Goal: Information Seeking & Learning: Learn about a topic

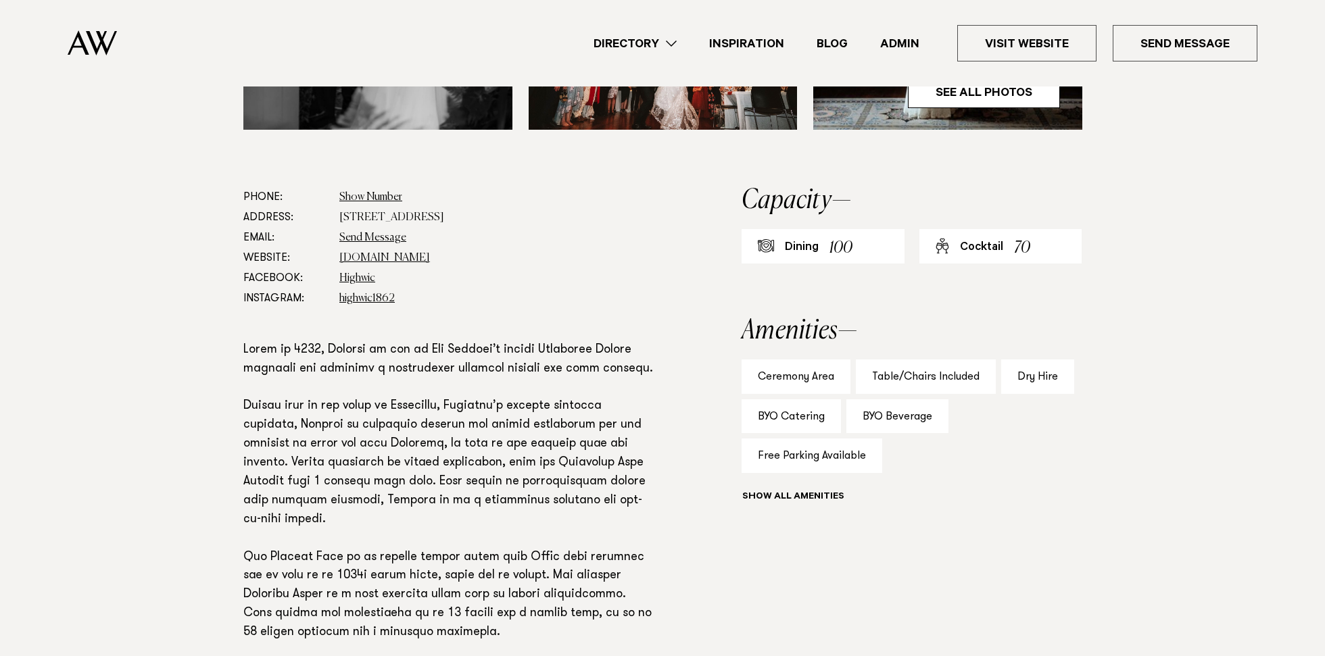
scroll to position [637, 0]
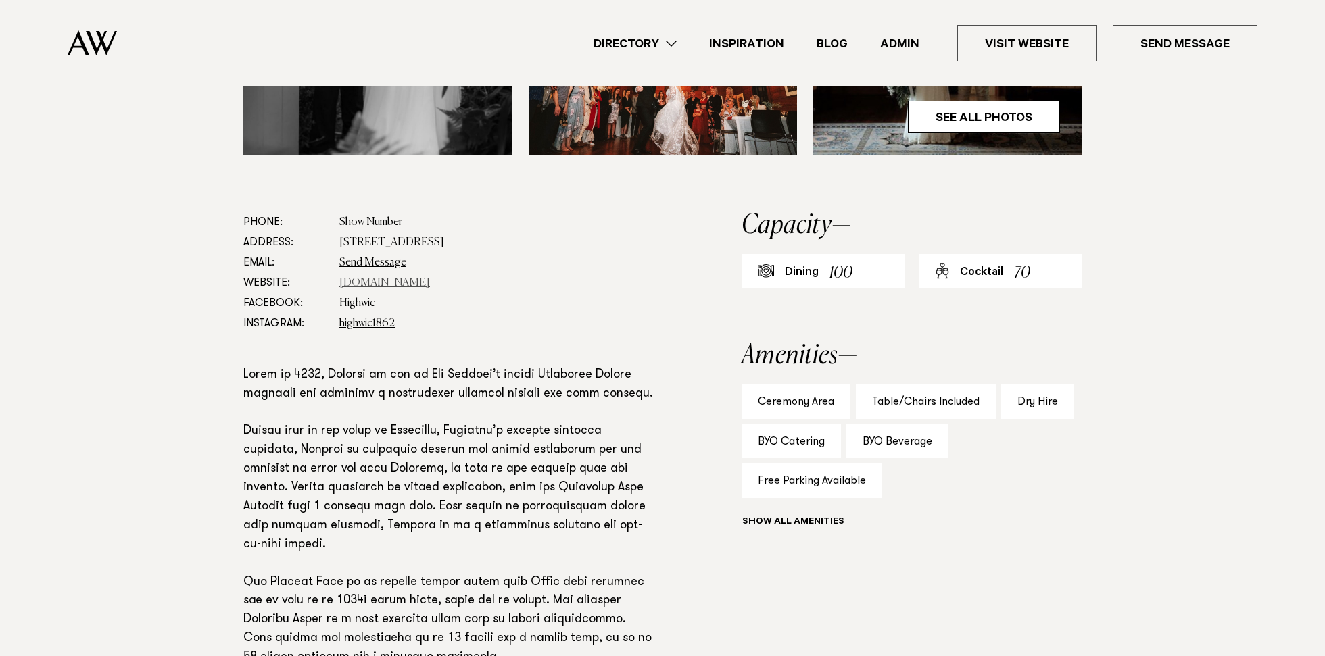
click at [373, 281] on link "www.visitheritage.co.nz" at bounding box center [384, 283] width 91 height 11
click at [351, 300] on link "Highwic" at bounding box center [357, 303] width 36 height 11
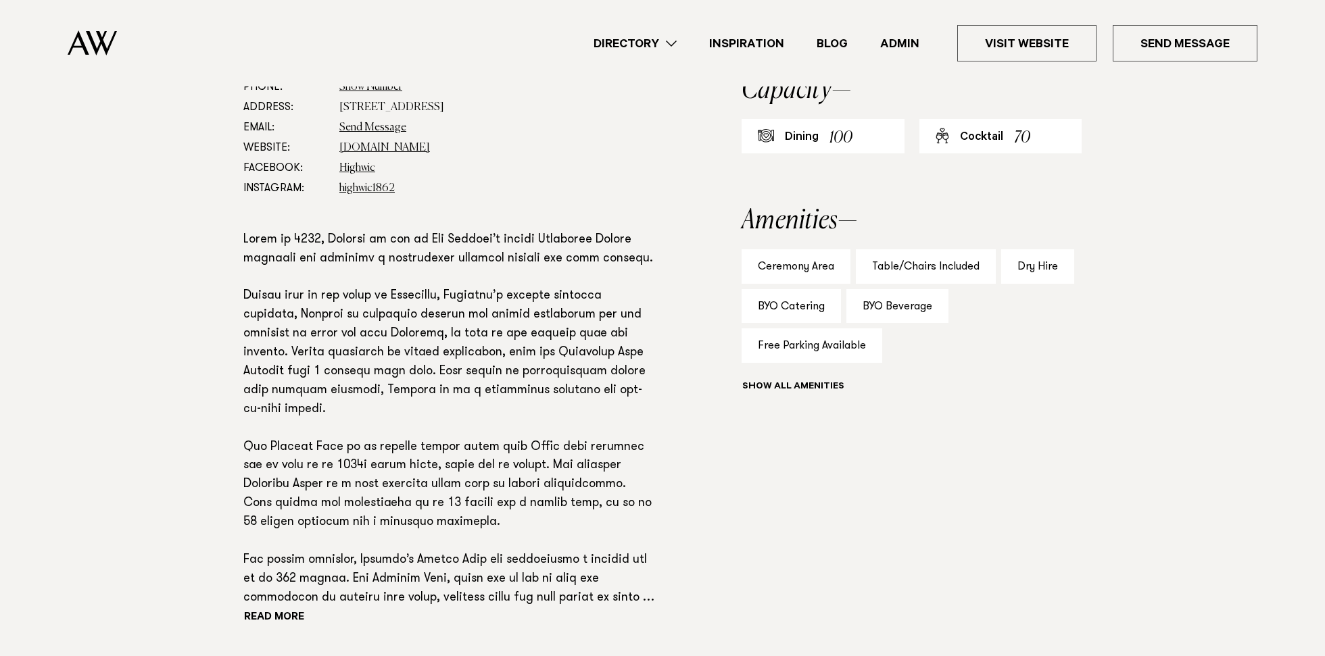
scroll to position [786, 0]
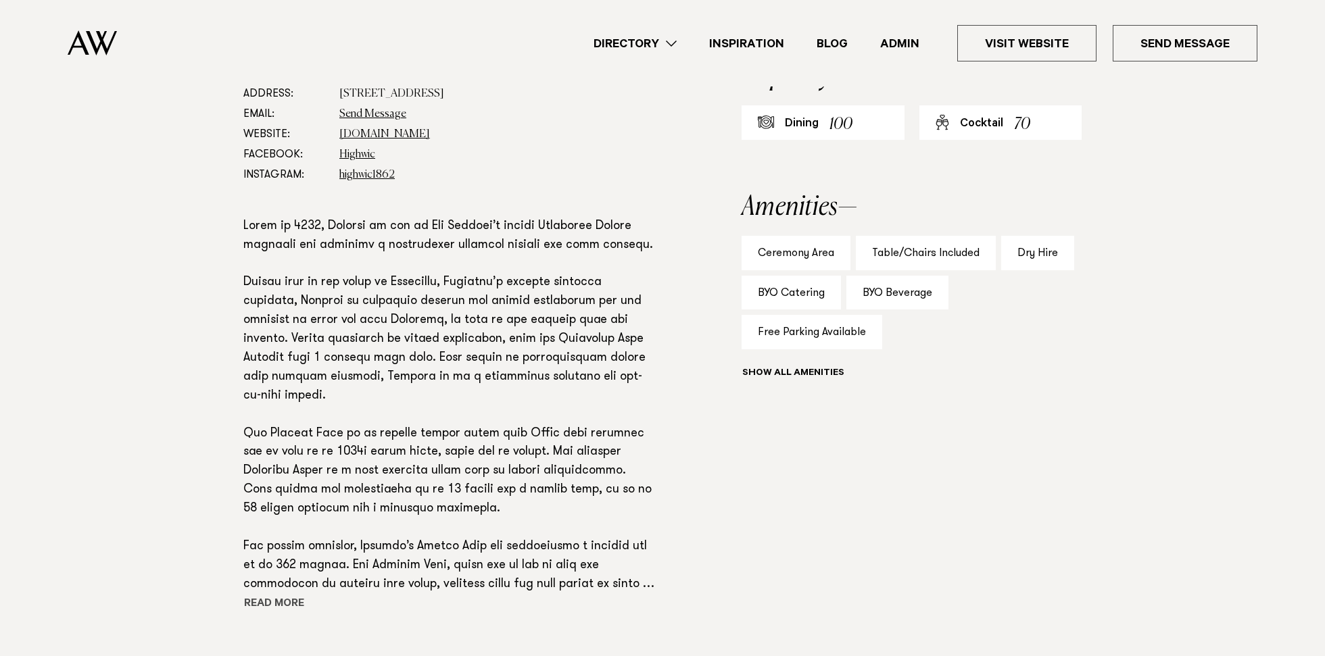
click at [281, 601] on button "Read more" at bounding box center [304, 605] width 122 height 20
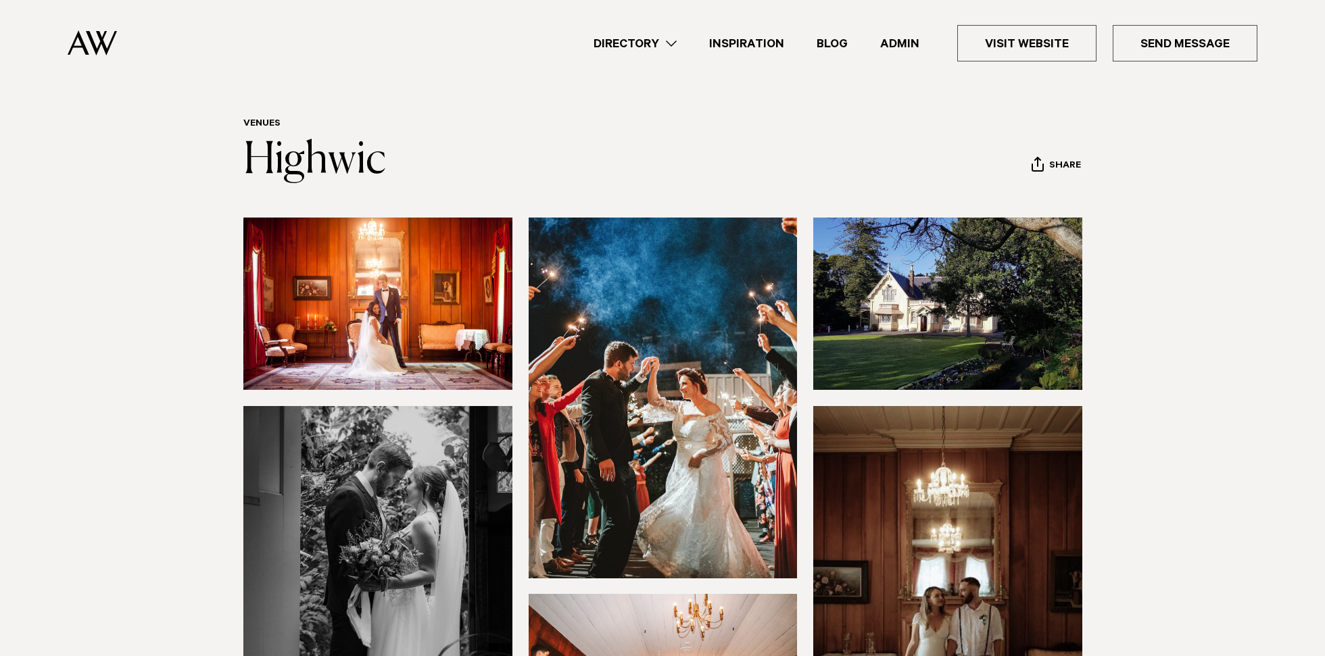
scroll to position [3, 0]
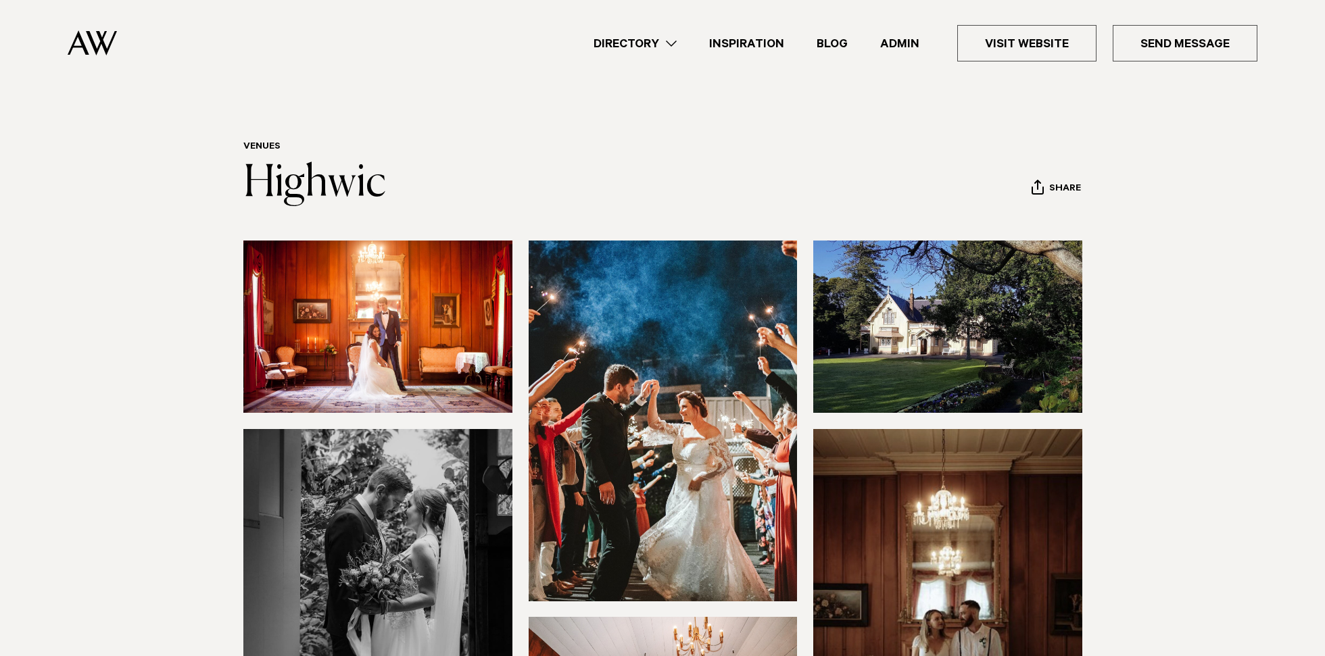
click at [383, 294] on img at bounding box center [377, 327] width 269 height 172
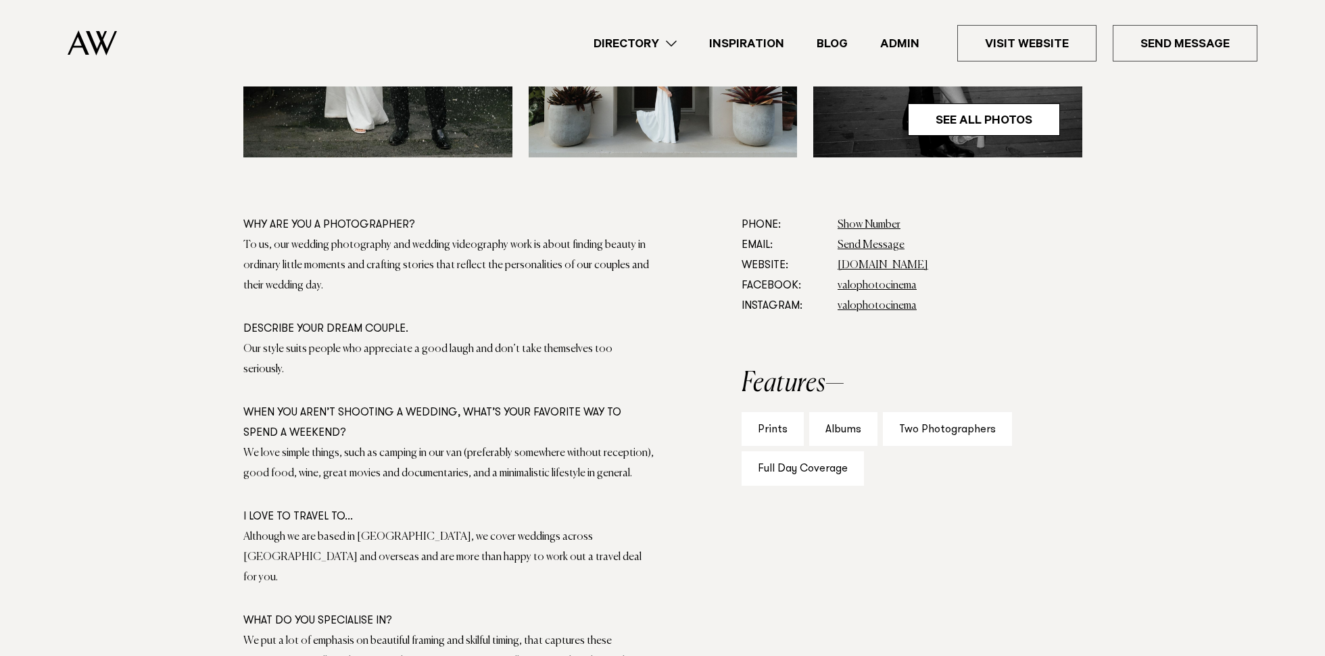
scroll to position [731, 0]
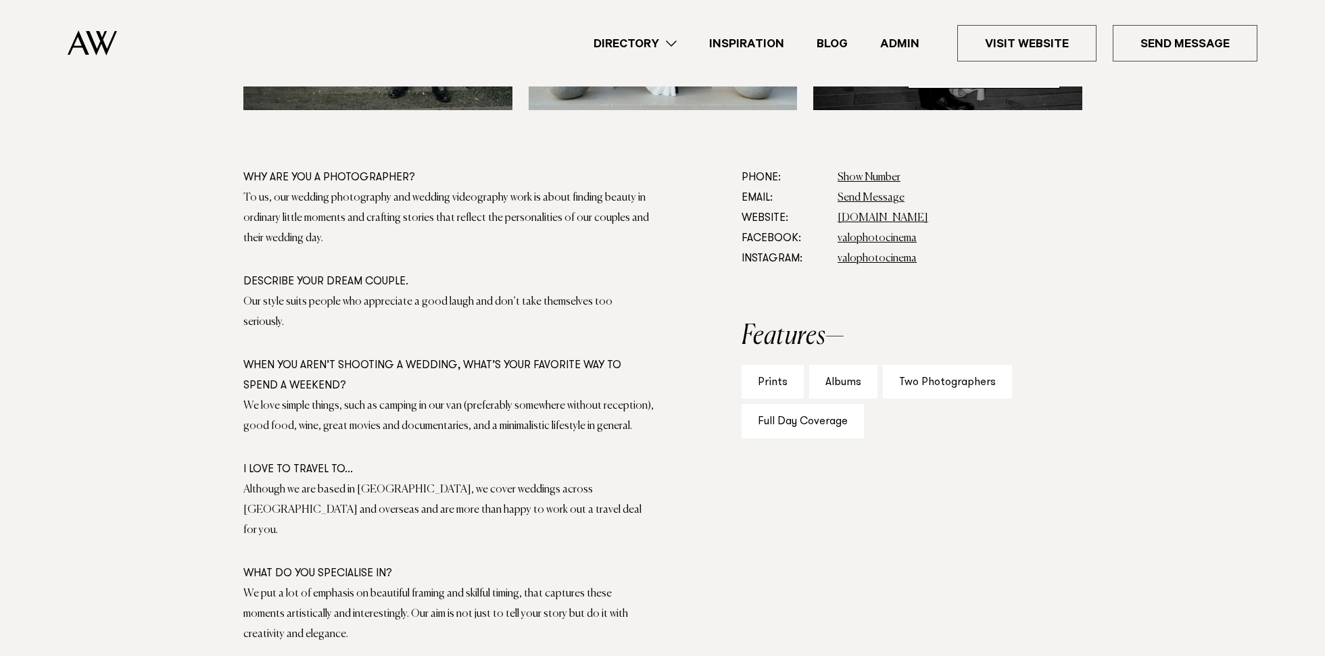
click at [306, 605] on section "Why are you a photographer? To us, our wedding photography and wedding videogra…" at bounding box center [448, 435] width 411 height 535
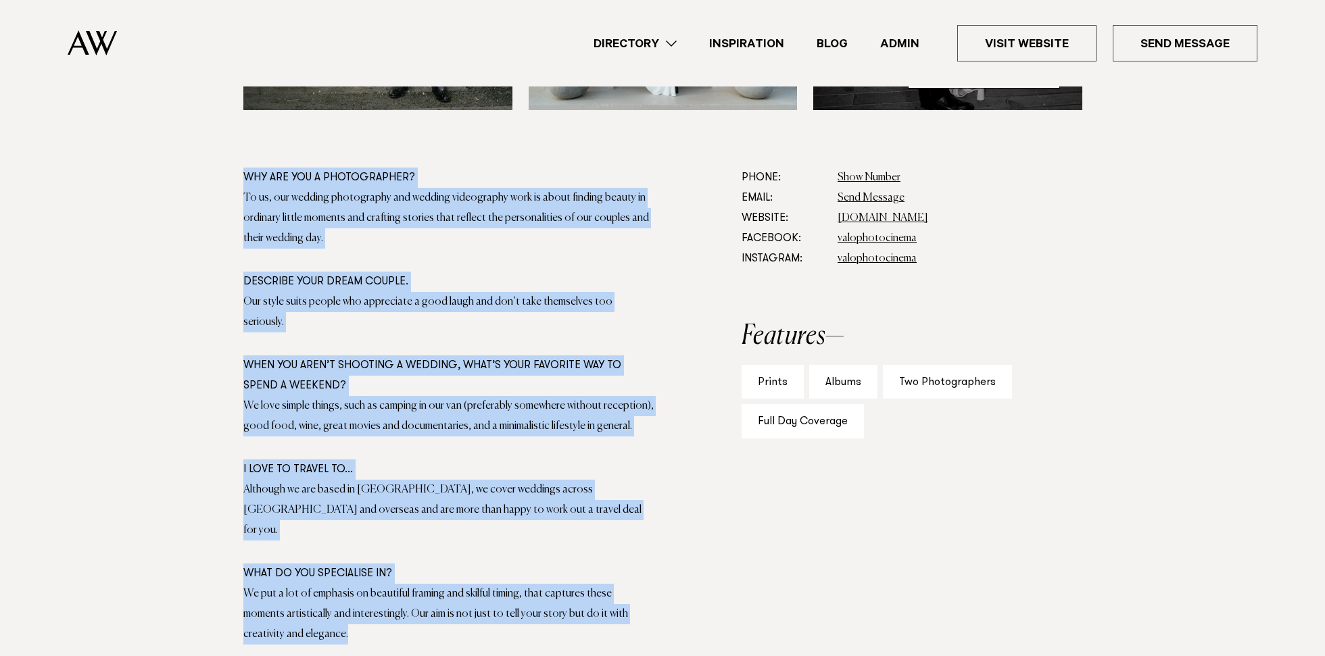
drag, startPoint x: 306, startPoint y: 605, endPoint x: 240, endPoint y: 172, distance: 437.6
click at [240, 172] on div "Why are you a photographer? To us, our wedding photography and wedding videogra…" at bounding box center [663, 435] width 952 height 535
copy section "Why are you a photographer? To us, our wedding photography and wedding videogra…"
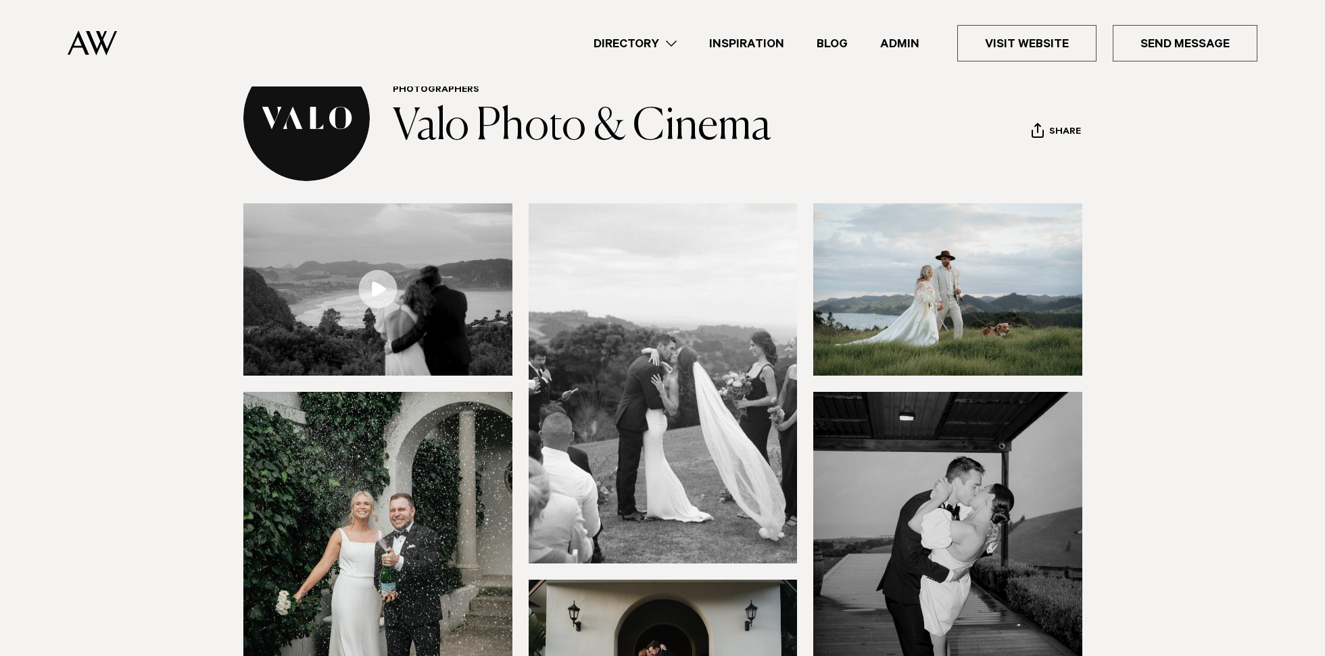
scroll to position [0, 0]
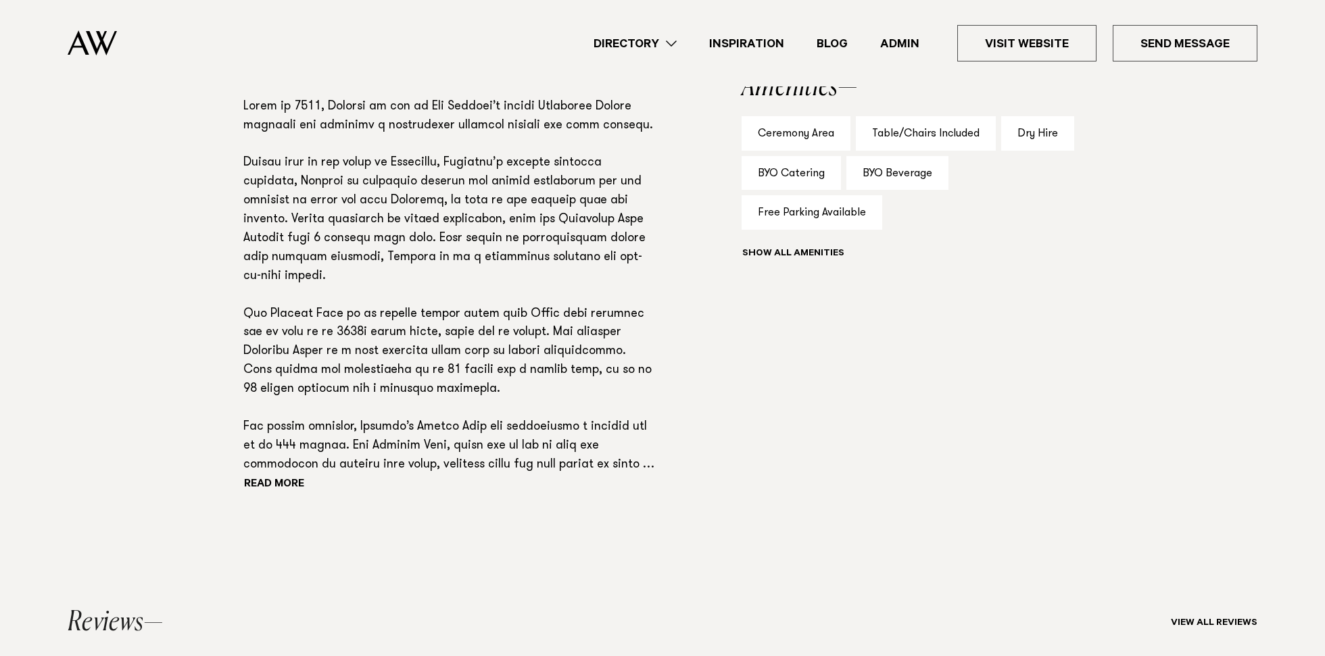
scroll to position [868, 0]
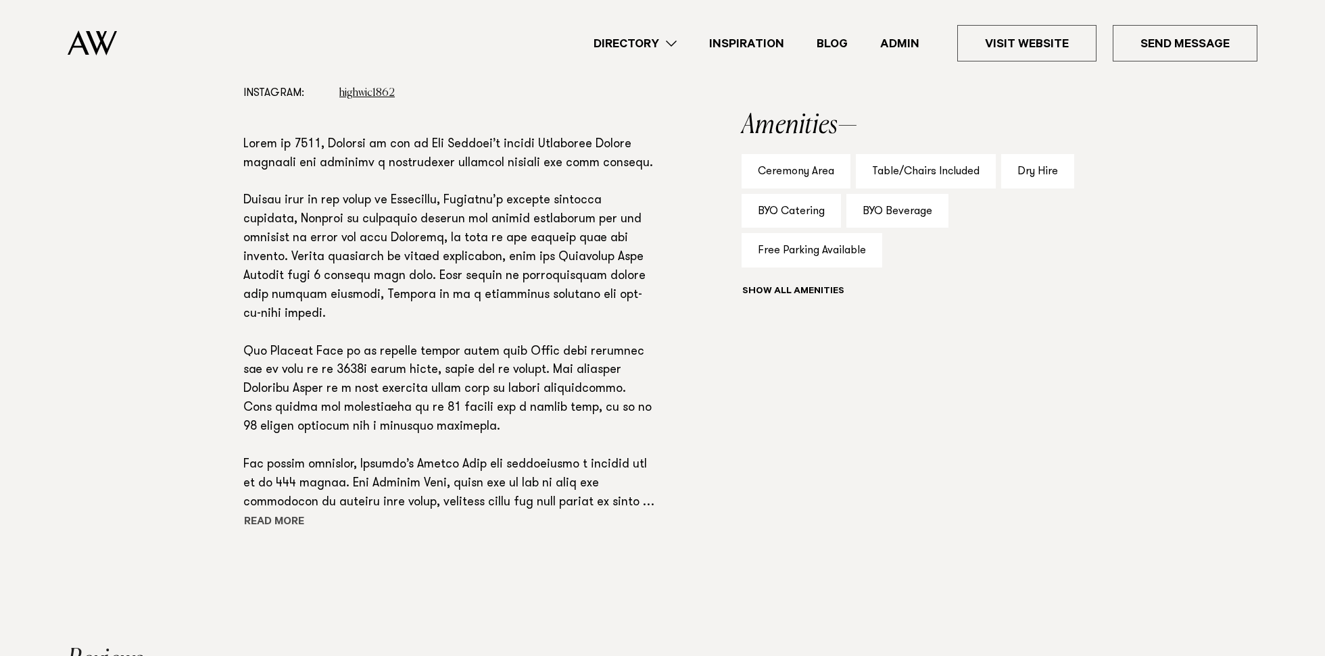
click at [298, 516] on button "Read more" at bounding box center [304, 523] width 122 height 20
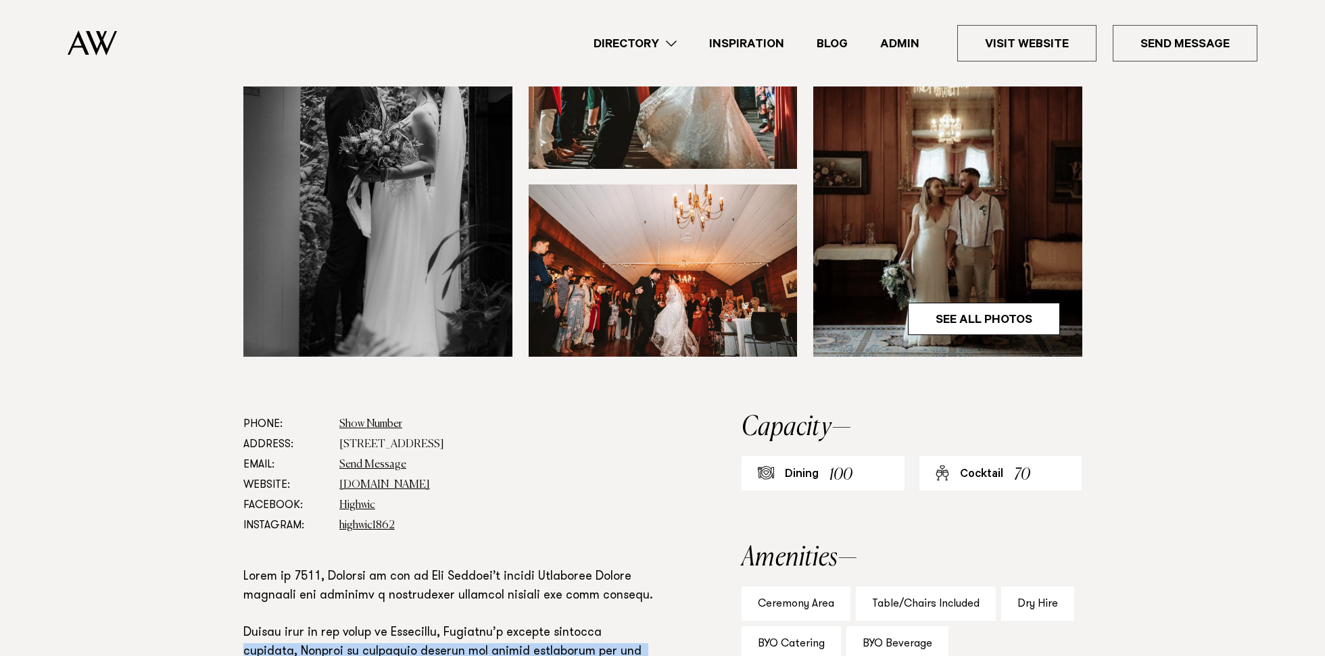
scroll to position [468, 0]
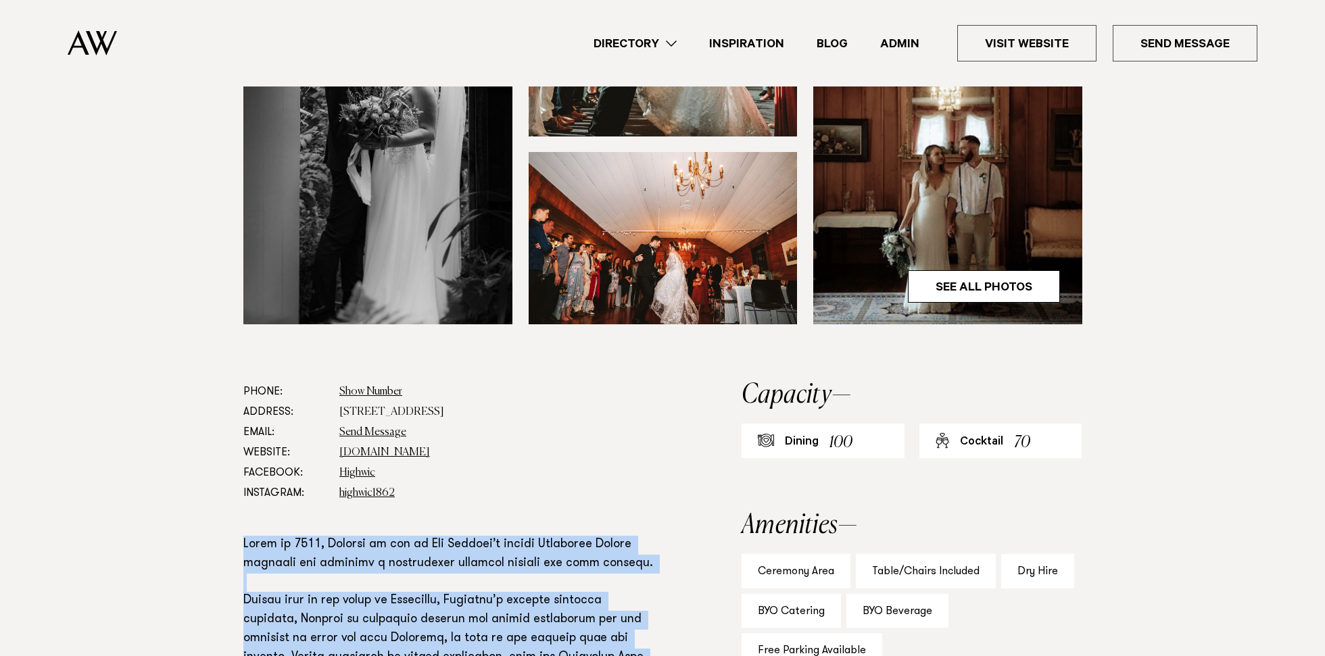
drag, startPoint x: 351, startPoint y: 454, endPoint x: 222, endPoint y: 547, distance: 159.3
copy p "Built in 1862, Highwic is one of New Zealand’s finest Carpenter Gothic mansions…"
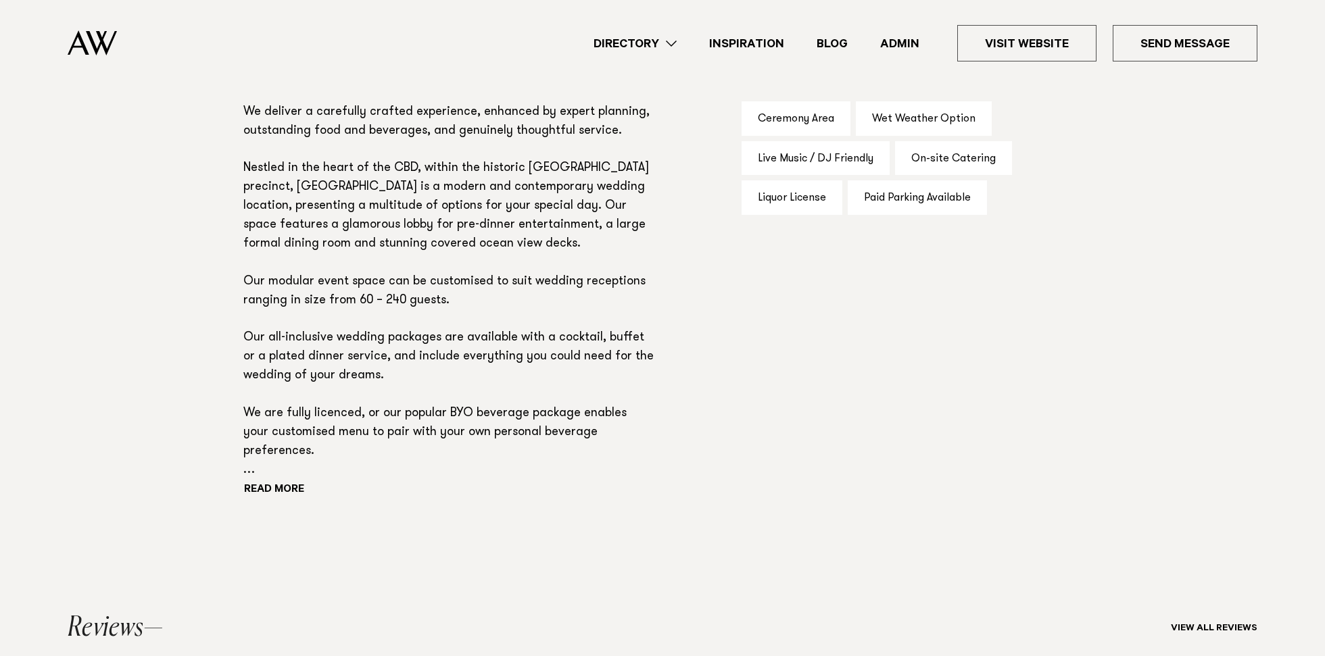
scroll to position [904, 0]
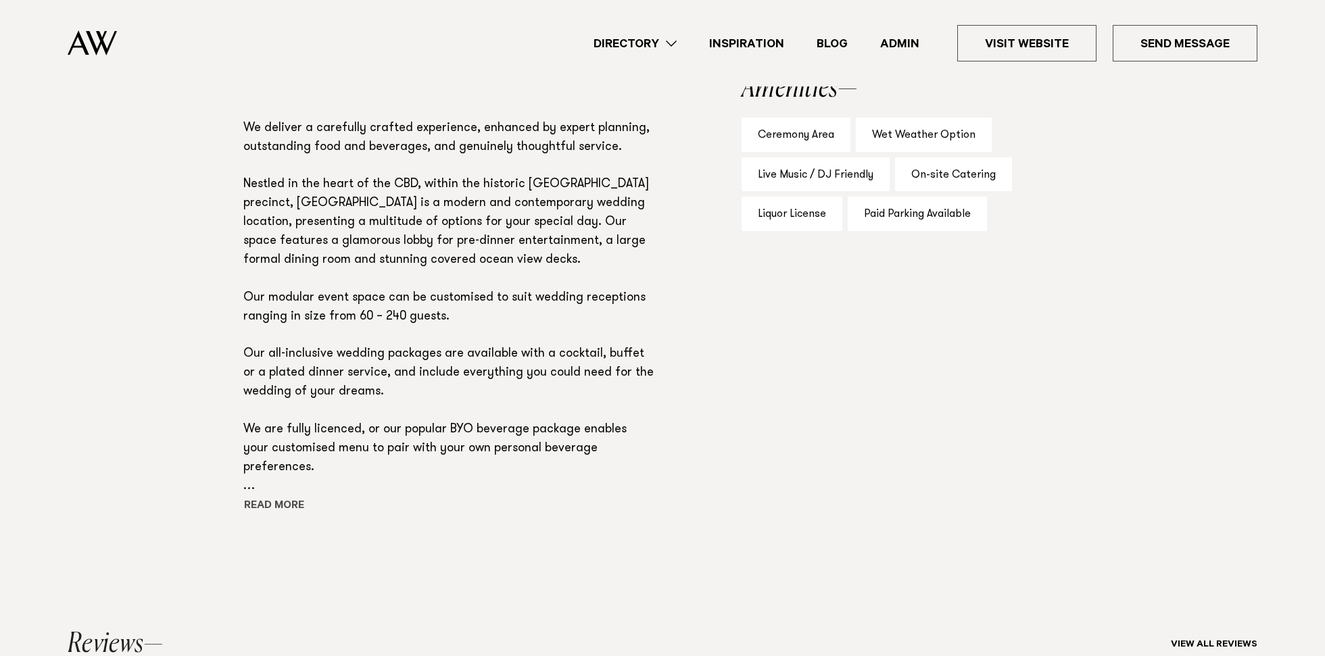
click at [255, 497] on button "Read more" at bounding box center [304, 507] width 122 height 20
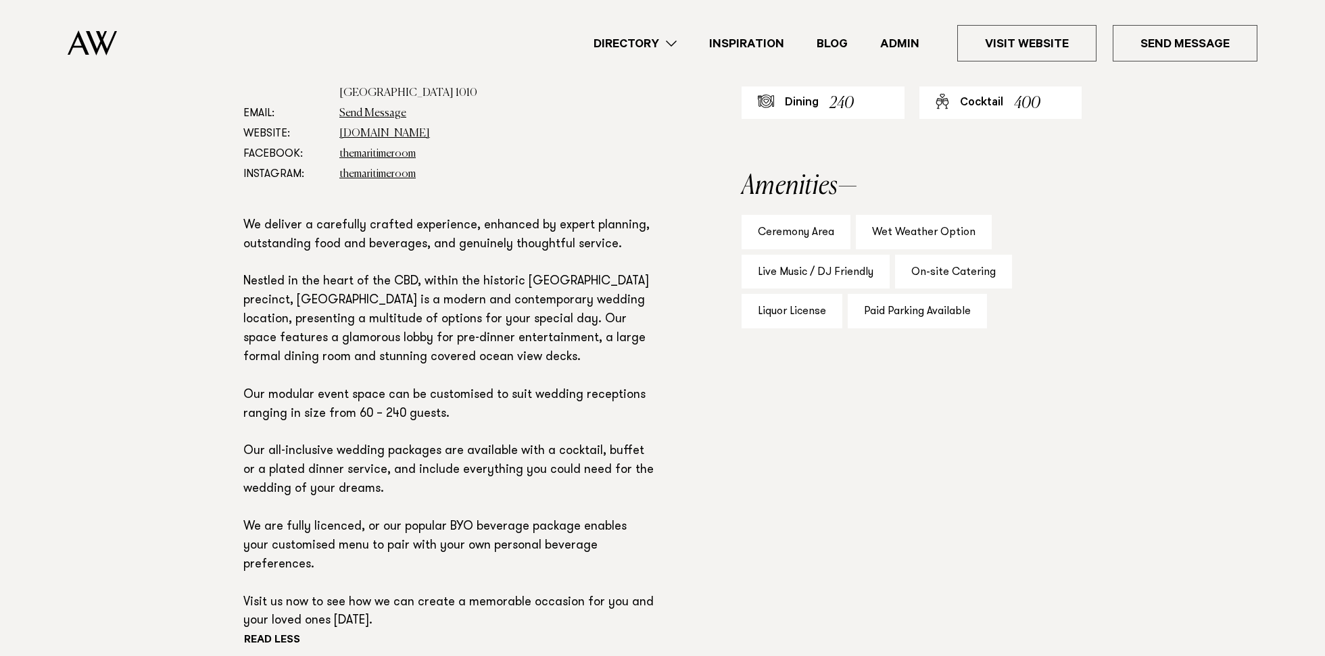
scroll to position [803, 0]
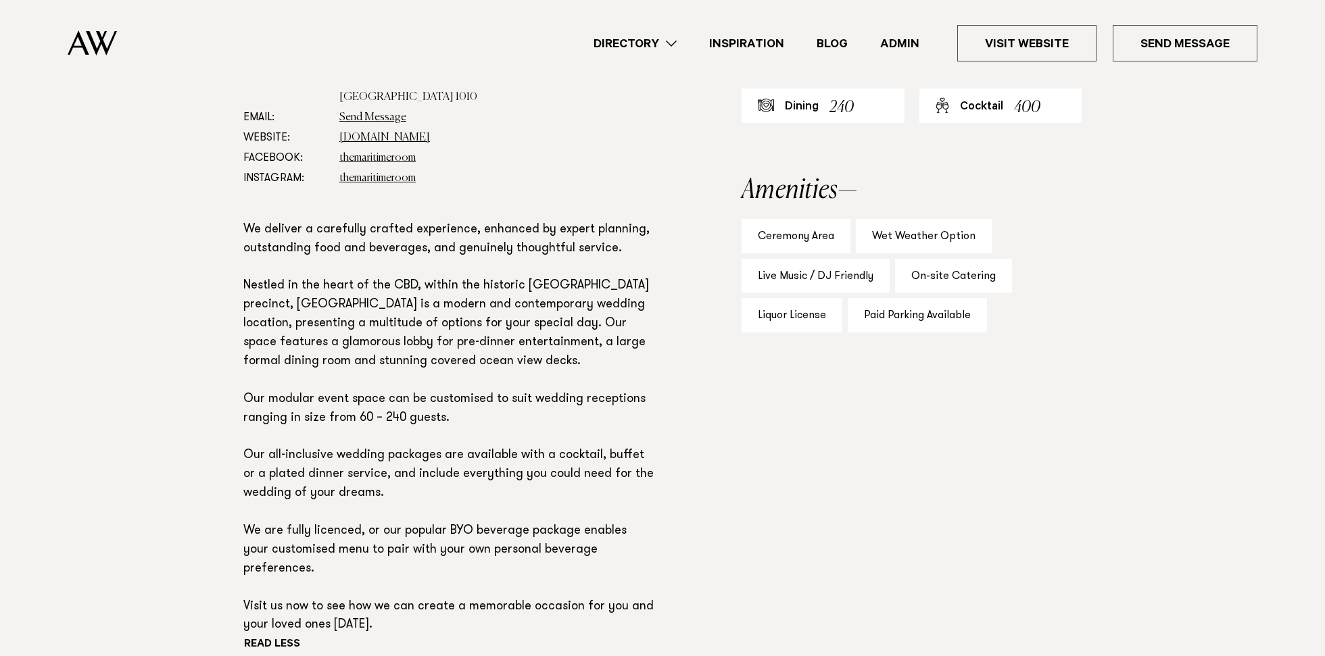
drag, startPoint x: 395, startPoint y: 581, endPoint x: 220, endPoint y: 205, distance: 414.6
click at [220, 205] on div "Phone: Show Number 09 302 3496 Address: Princes Wharf, Auckland Central, Auckla…" at bounding box center [663, 380] width 952 height 666
copy p "We deliver a carefully crafted experience, enhanced by expert planning, outstan…"
click at [731, 47] on link "Inspiration" at bounding box center [746, 43] width 107 height 18
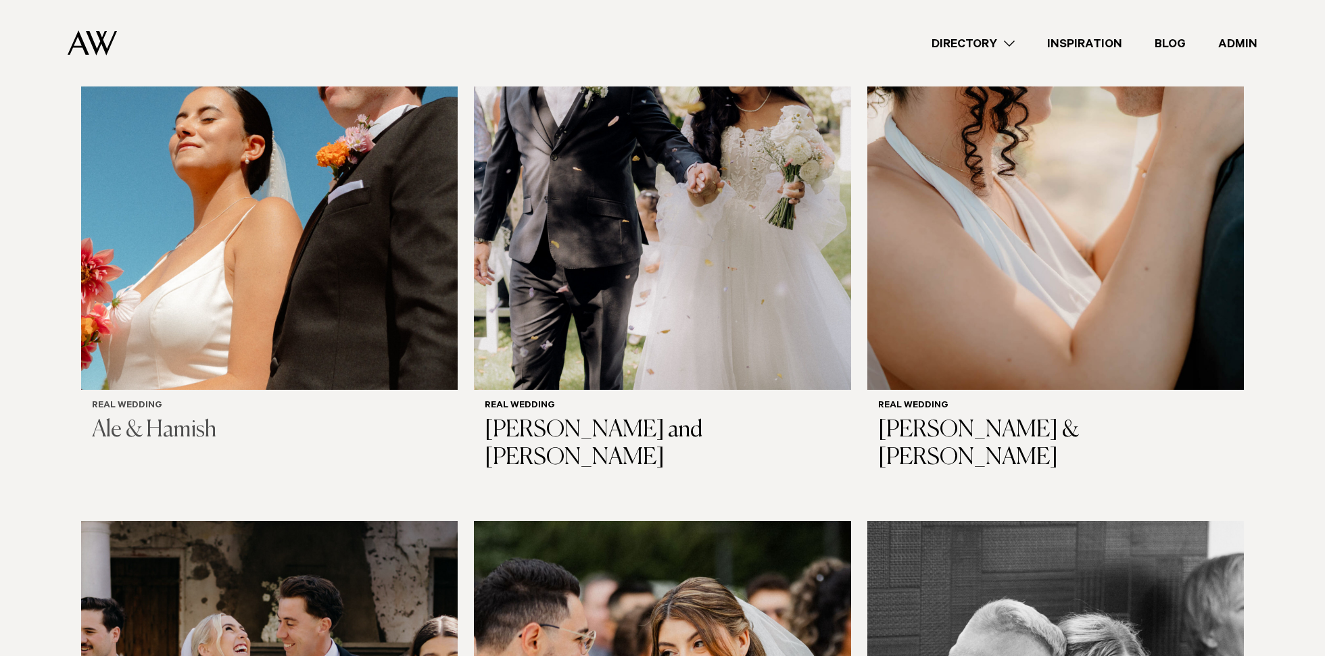
scroll to position [552, 0]
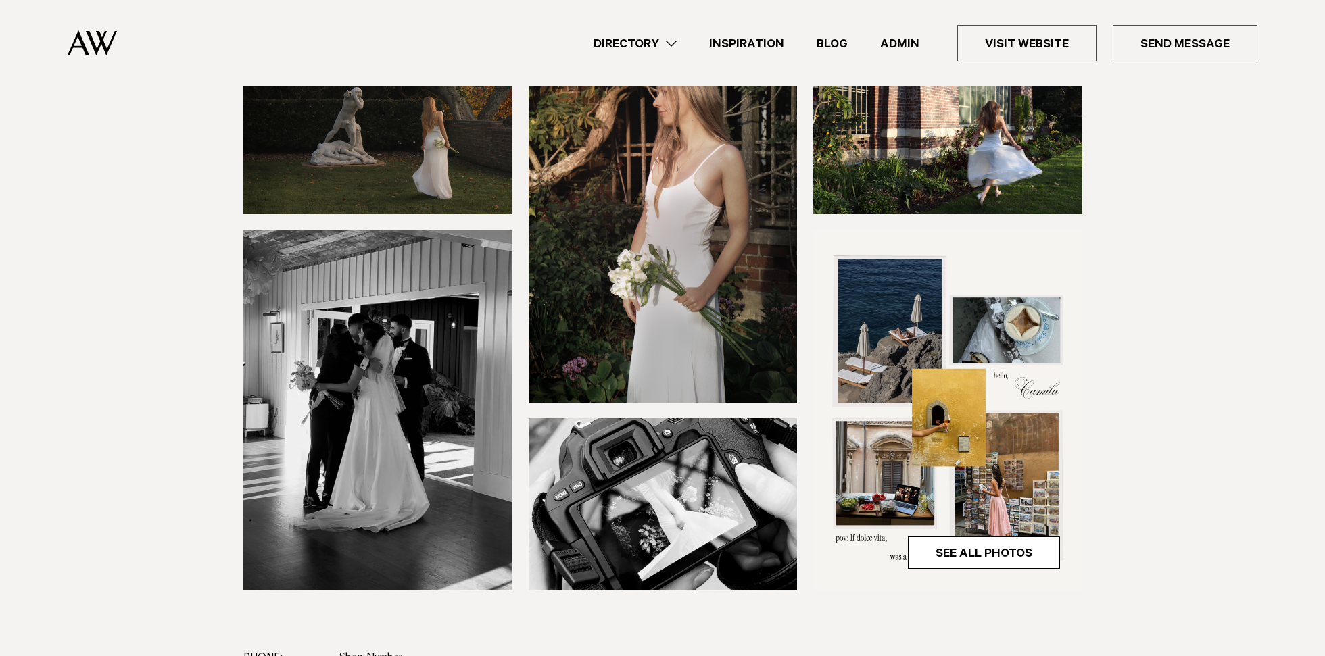
scroll to position [18, 0]
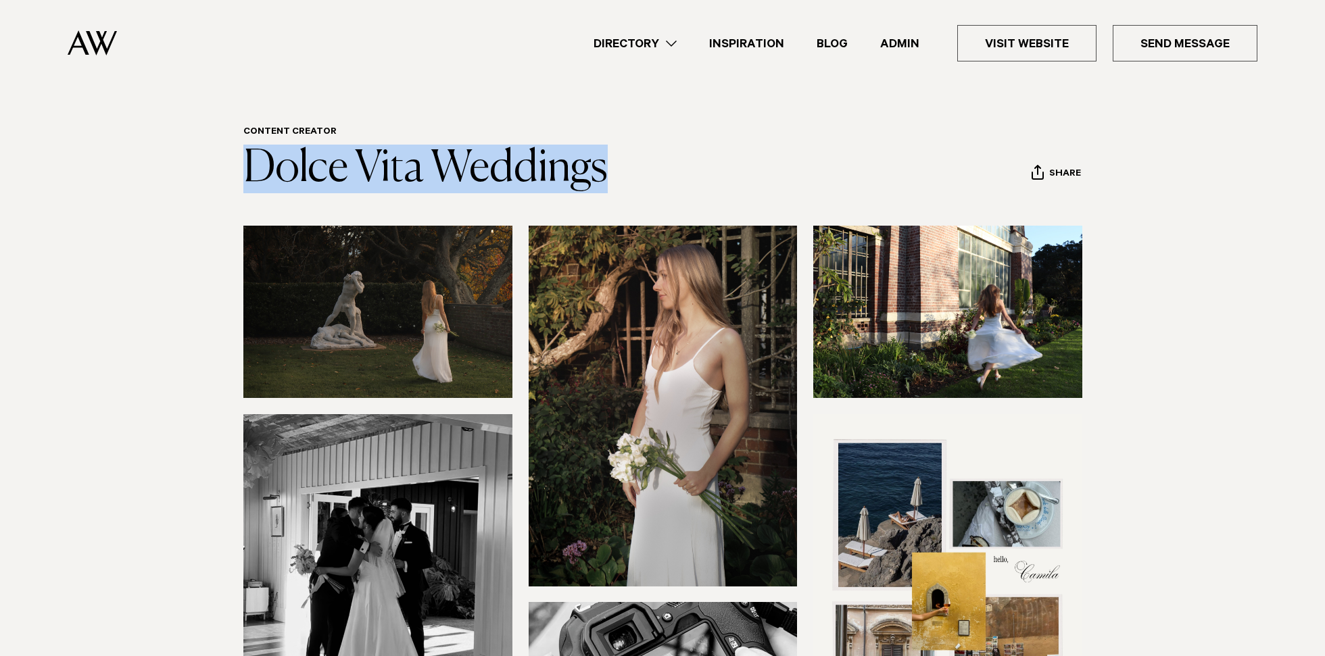
drag, startPoint x: 640, startPoint y: 170, endPoint x: 183, endPoint y: 166, distance: 456.9
click at [183, 166] on section "Content Creator Dolce Vita Weddings Share Copy Link Email twitter" at bounding box center [662, 159] width 1325 height 67
copy link "Dolce Vita Weddings"
click at [426, 319] on img at bounding box center [377, 312] width 269 height 172
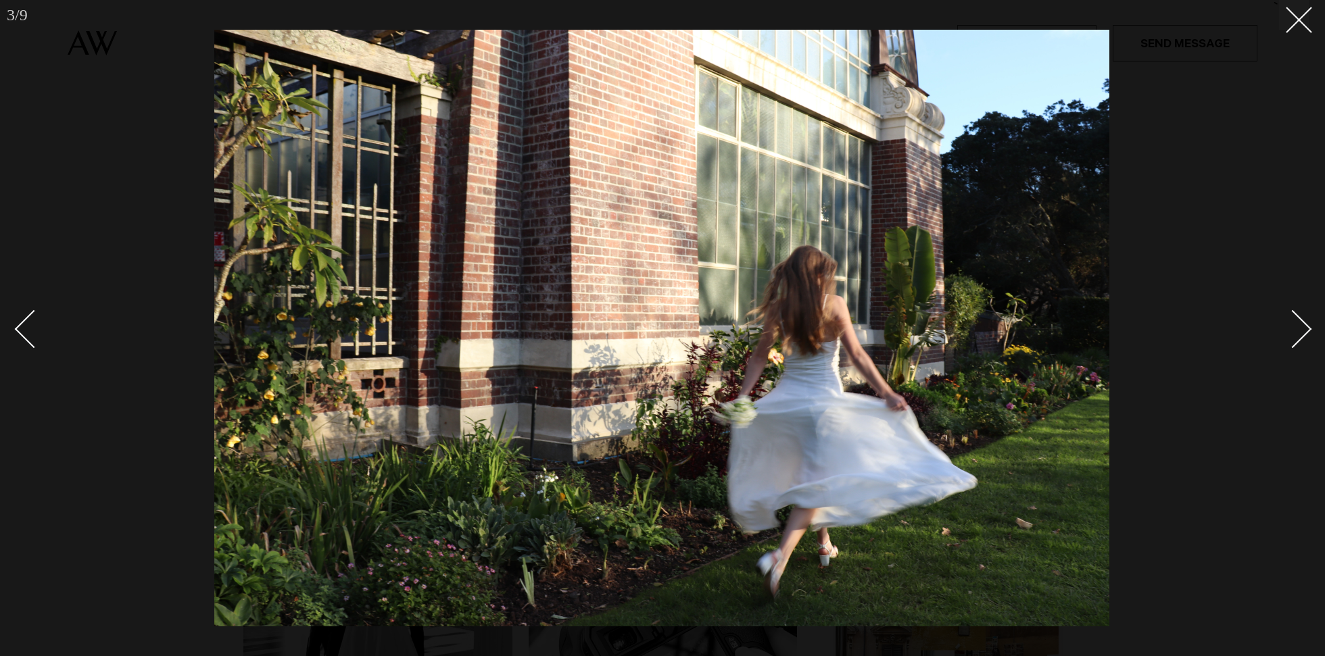
click at [120, 208] on div at bounding box center [662, 328] width 1325 height 656
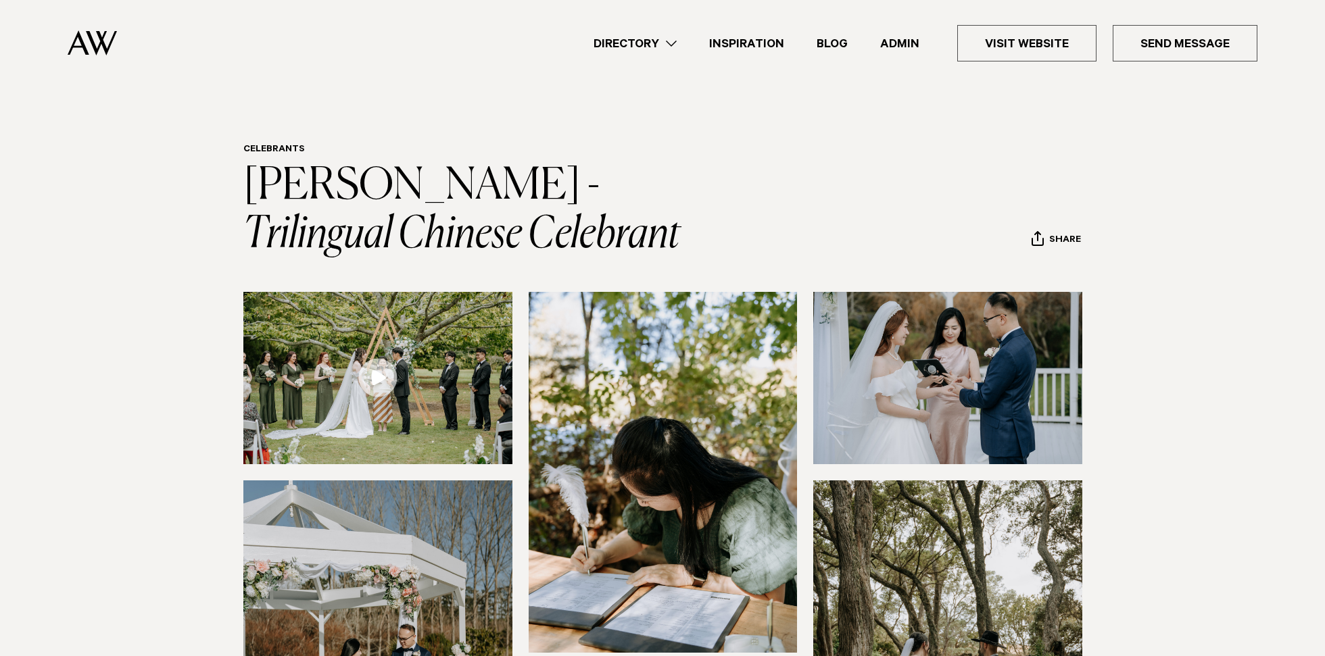
click at [145, 213] on section "Celebrants Melody Kee - Trilingual Chinese Celebrant Share Copy Link Email twit…" at bounding box center [662, 202] width 1325 height 116
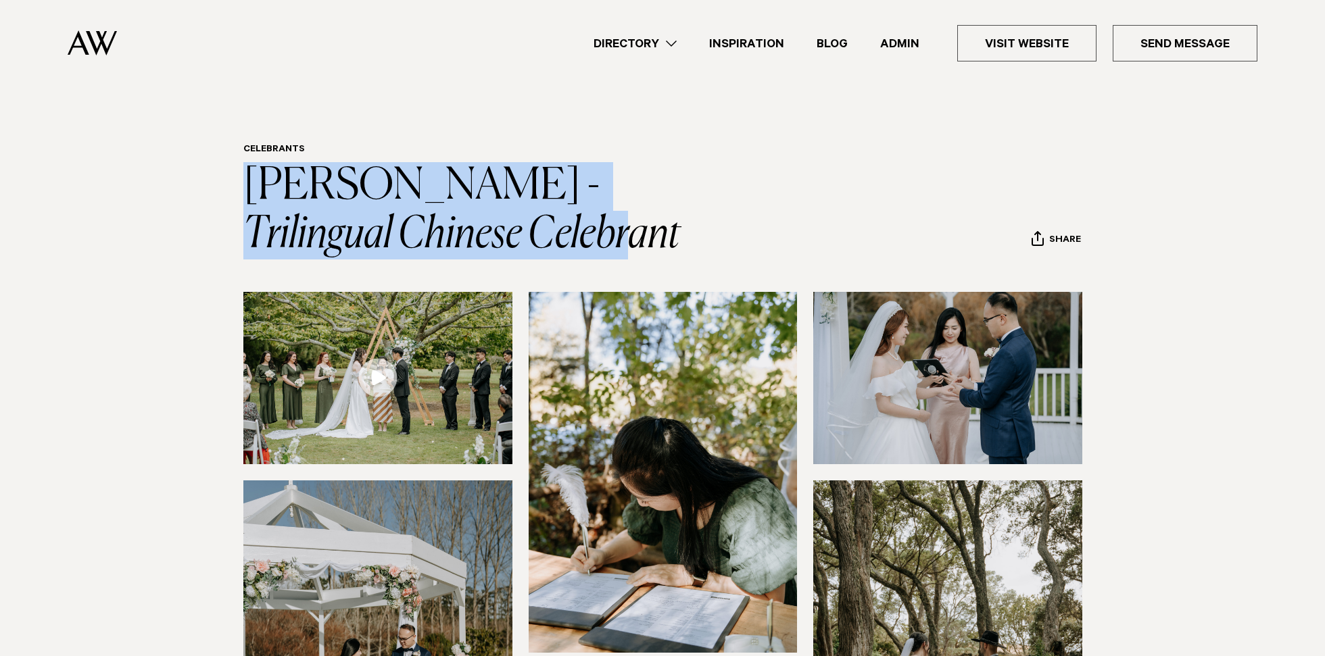
drag, startPoint x: 145, startPoint y: 208, endPoint x: 541, endPoint y: 235, distance: 397.0
click at [541, 235] on section "Celebrants Melody Kee - Trilingual Chinese Celebrant Share Copy Link Email twit…" at bounding box center [662, 202] width 1325 height 116
copy link "Melody Kee - Trilingual Chinese Celebrant"
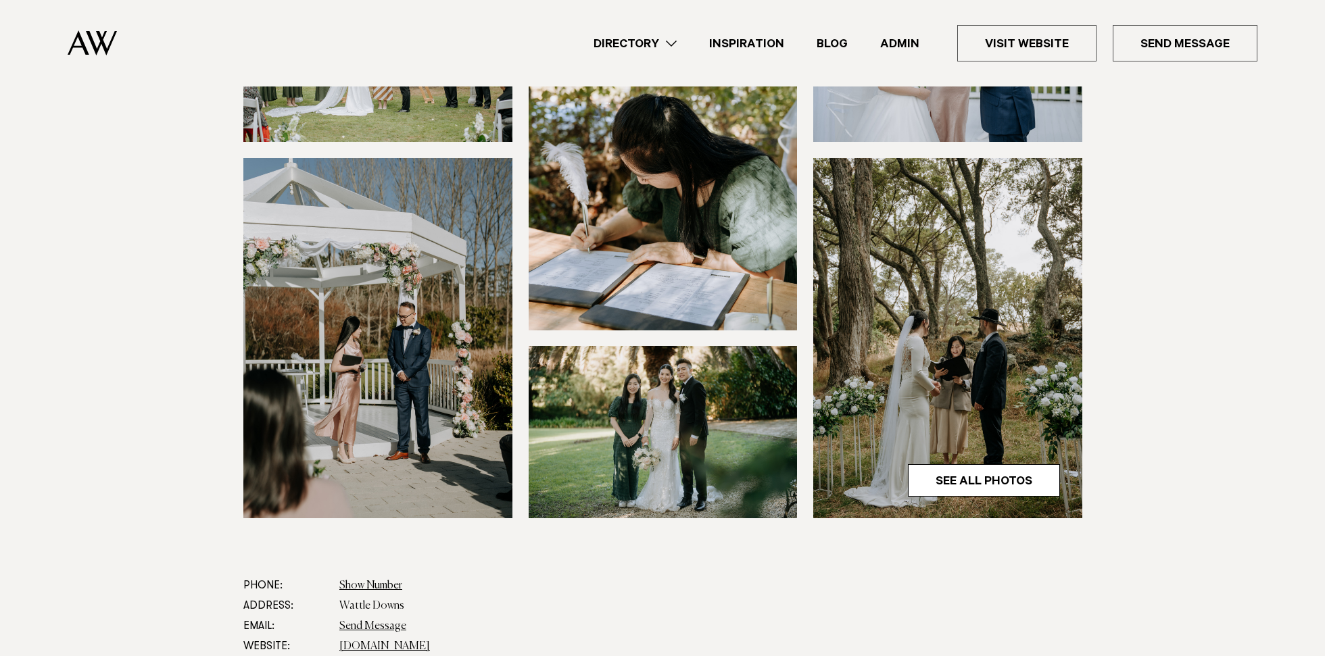
click at [591, 216] on img at bounding box center [663, 150] width 269 height 360
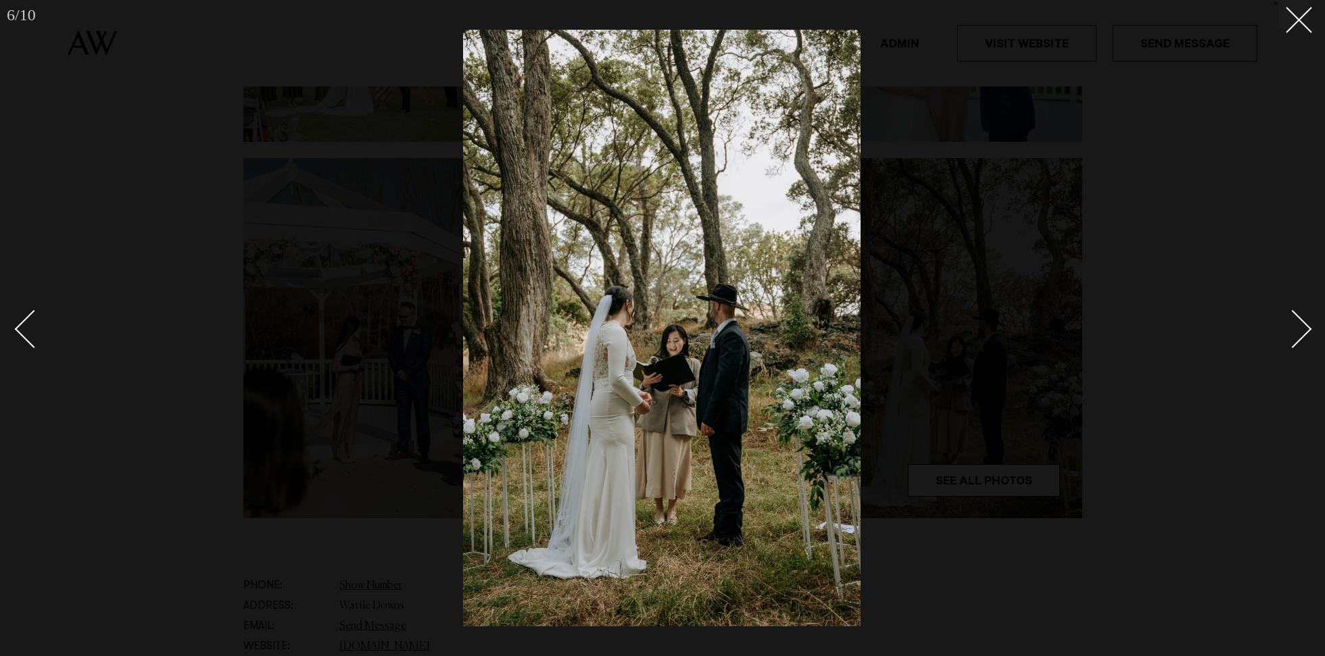
click at [391, 204] on div at bounding box center [662, 328] width 1325 height 656
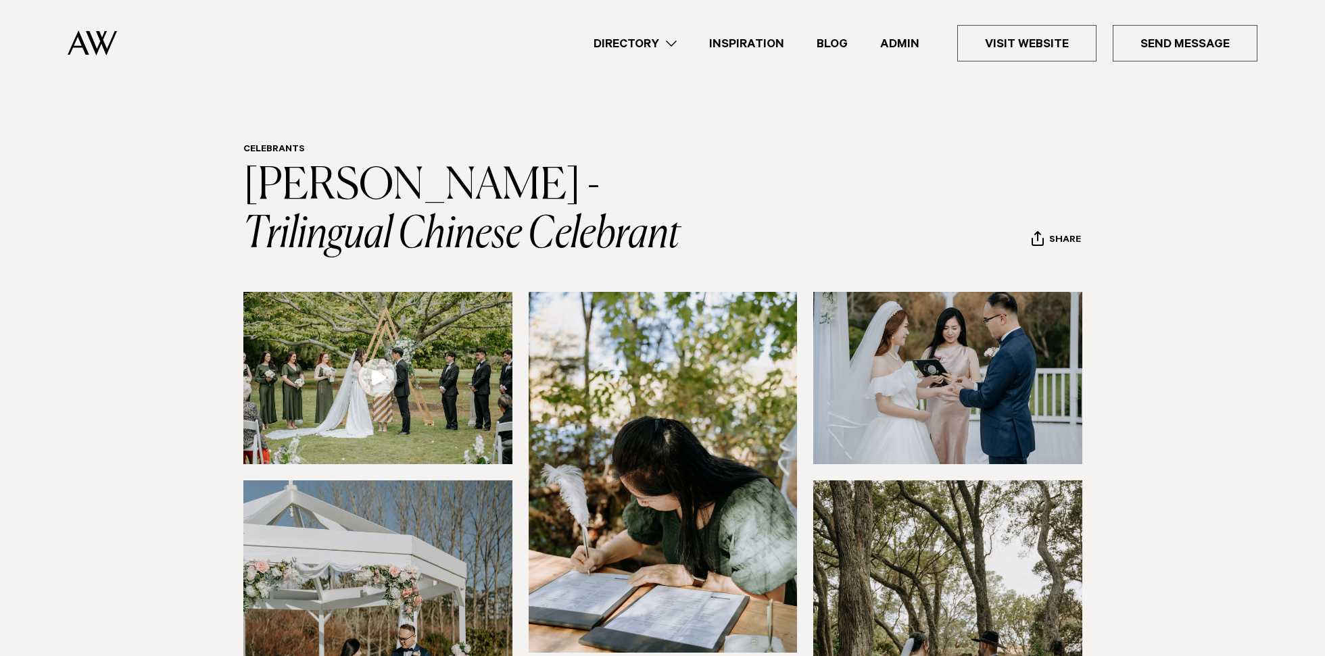
click at [794, 204] on header "Celebrants Melody Kee - Trilingual Chinese Celebrant Share Copy Link Email twit…" at bounding box center [662, 202] width 838 height 116
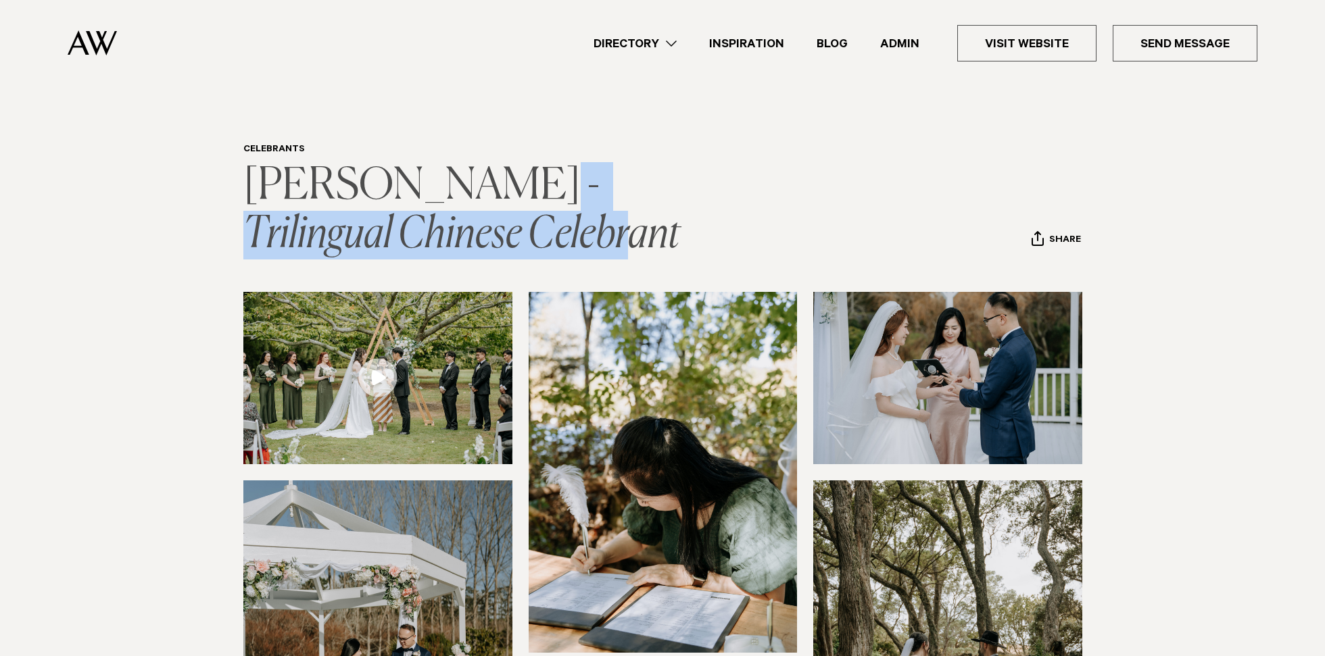
drag, startPoint x: 586, startPoint y: 246, endPoint x: 490, endPoint y: 182, distance: 115.5
click at [489, 182] on h1 "Melody Kee - Trilingual Chinese Celebrant" at bounding box center [479, 210] width 473 height 97
copy link "Trilingual Chinese Celebrant"
